Goal: Task Accomplishment & Management: Use online tool/utility

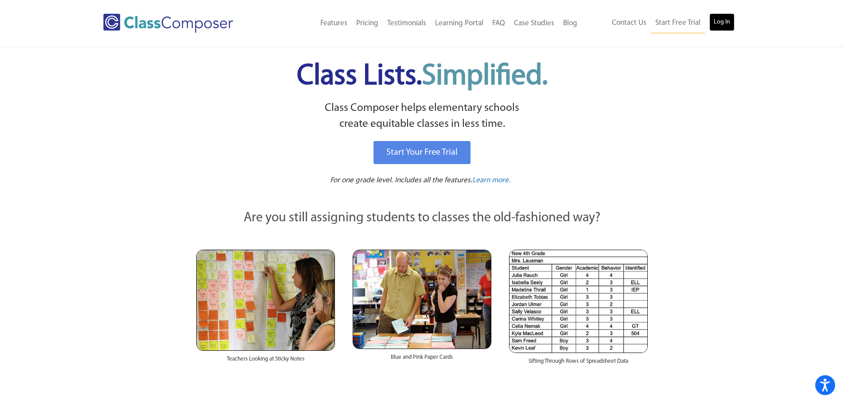
click at [727, 20] on link "Log In" at bounding box center [722, 22] width 25 height 18
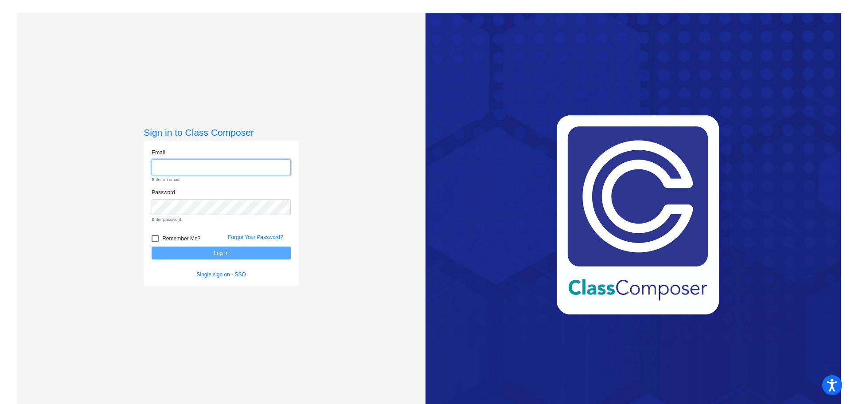
type input "drokosz@stpeterschools.org"
drag, startPoint x: 802, startPoint y: 1, endPoint x: 677, endPoint y: 4, distance: 125.5
click at [677, 4] on mat-sidenav-content "Sign in to Class Composer Email drokosz@stpeterschools.org Enter an email. Pass…" at bounding box center [425, 202] width 851 height 404
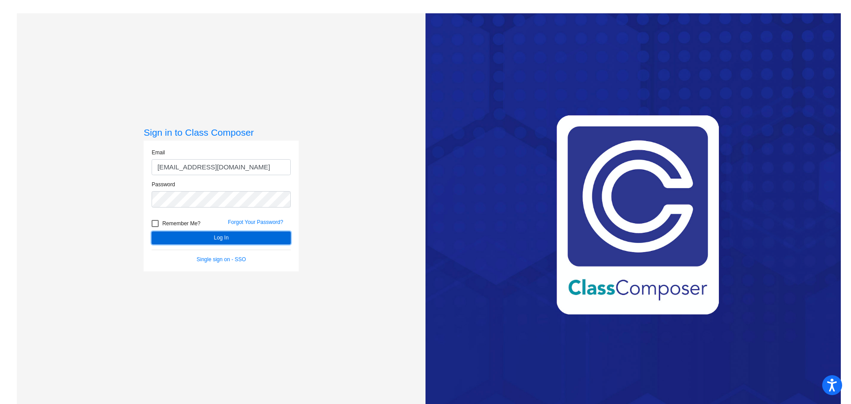
click at [243, 239] on button "Log In" at bounding box center [221, 237] width 139 height 13
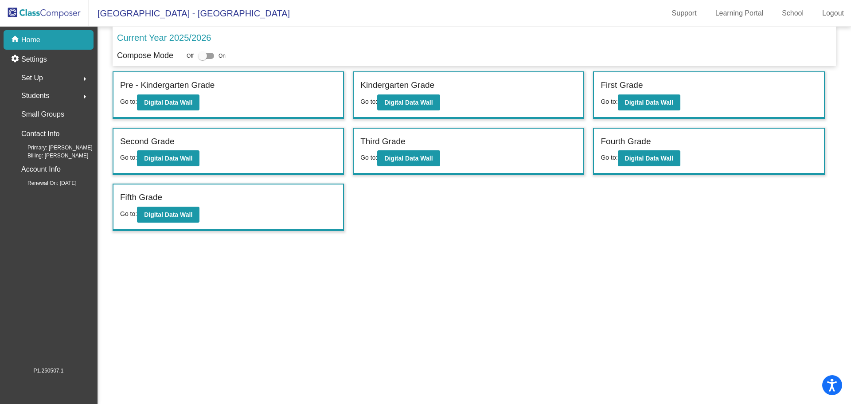
drag, startPoint x: 827, startPoint y: 0, endPoint x: 552, endPoint y: 246, distance: 368.2
click at [558, 250] on mat-sidenav-content "Current Year 2025/2026 Compose Mode Off On Incoming (New students moving into l…" at bounding box center [474, 215] width 753 height 377
click at [291, 156] on div "Second Grade Go to: Digital Data Wall" at bounding box center [228, 152] width 230 height 46
click at [178, 162] on b "Digital Data Wall" at bounding box center [168, 158] width 48 height 7
